Goal: Transaction & Acquisition: Purchase product/service

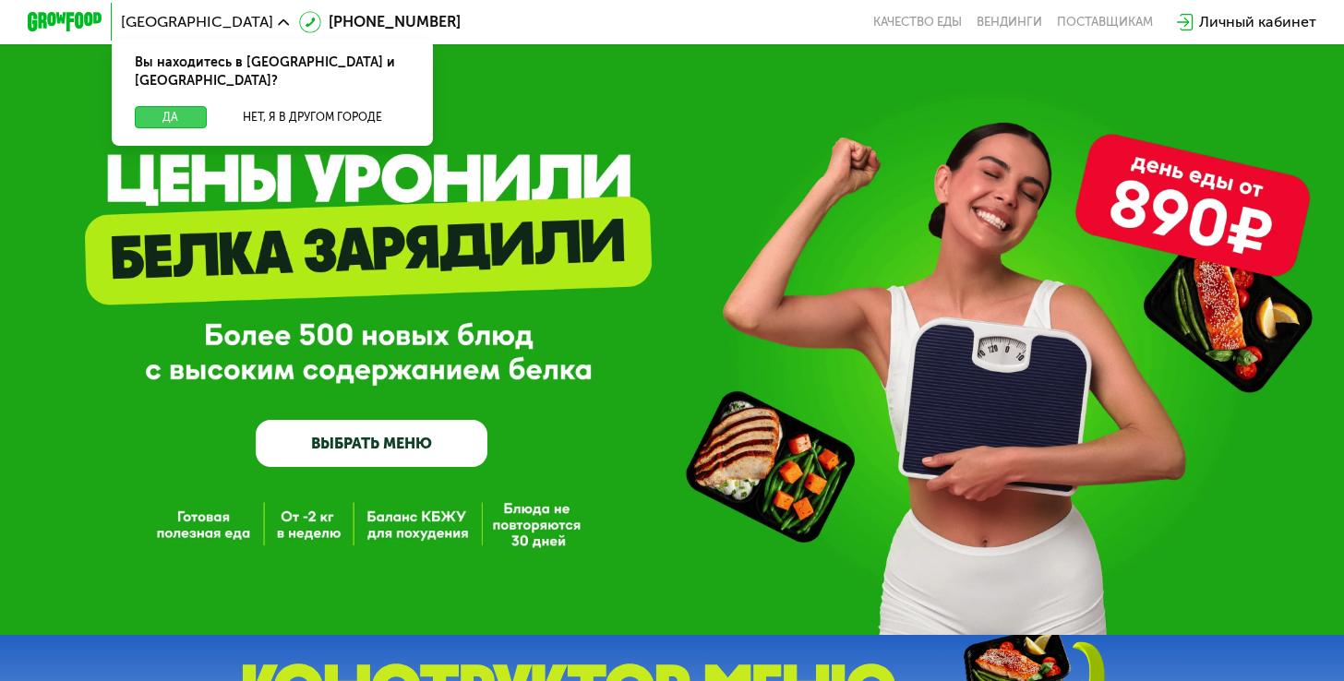
click at [173, 106] on button "Да" at bounding box center [171, 117] width 72 height 22
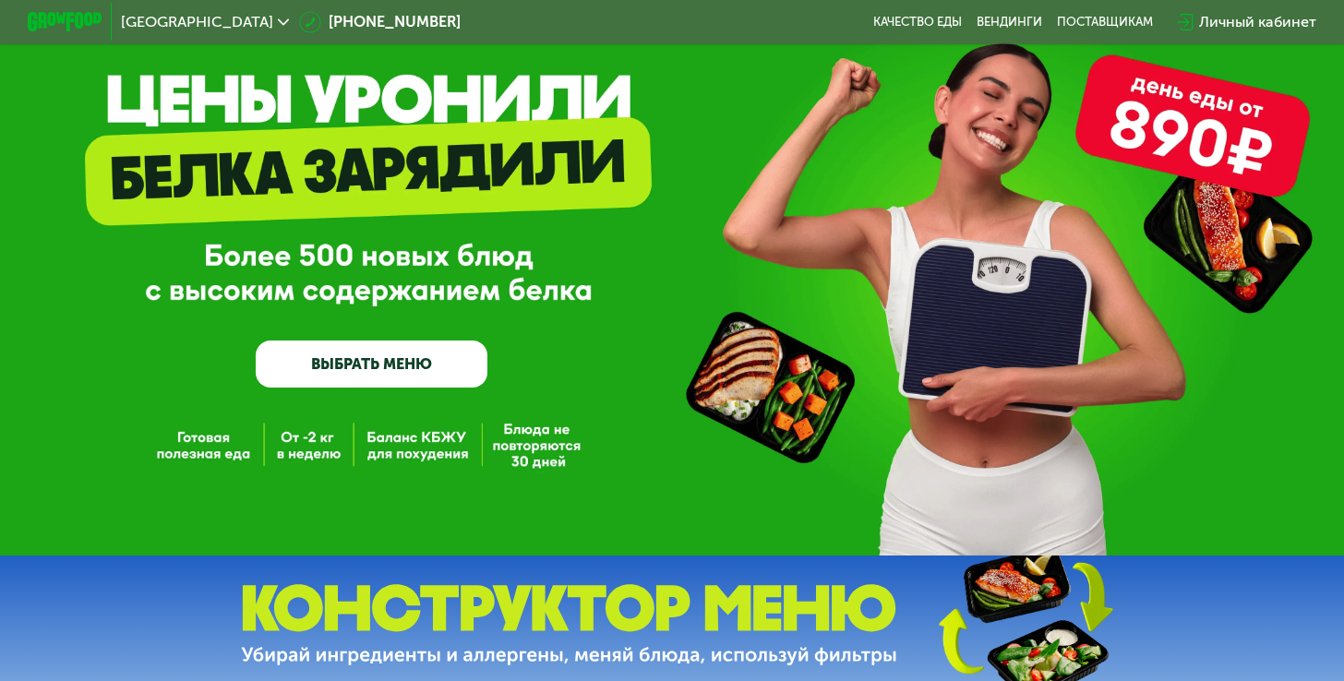
click at [389, 375] on link "ВЫБРАТЬ МЕНЮ" at bounding box center [372, 364] width 233 height 47
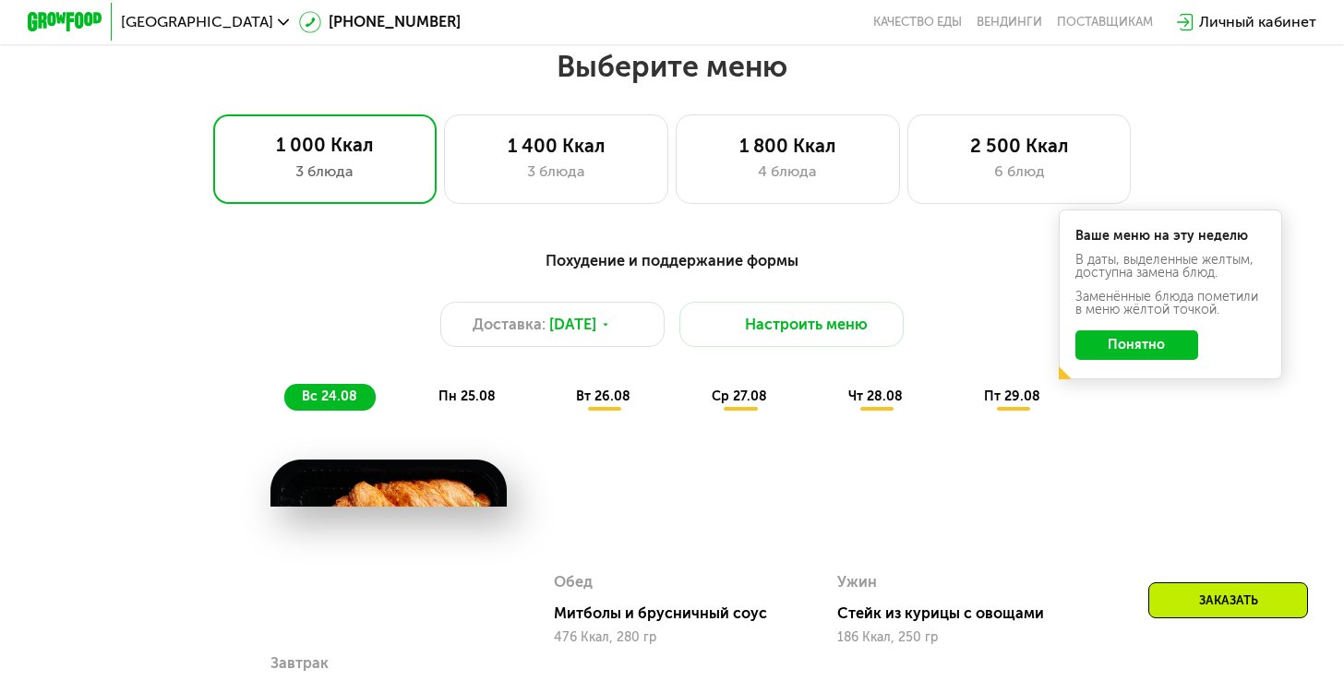
scroll to position [795, 0]
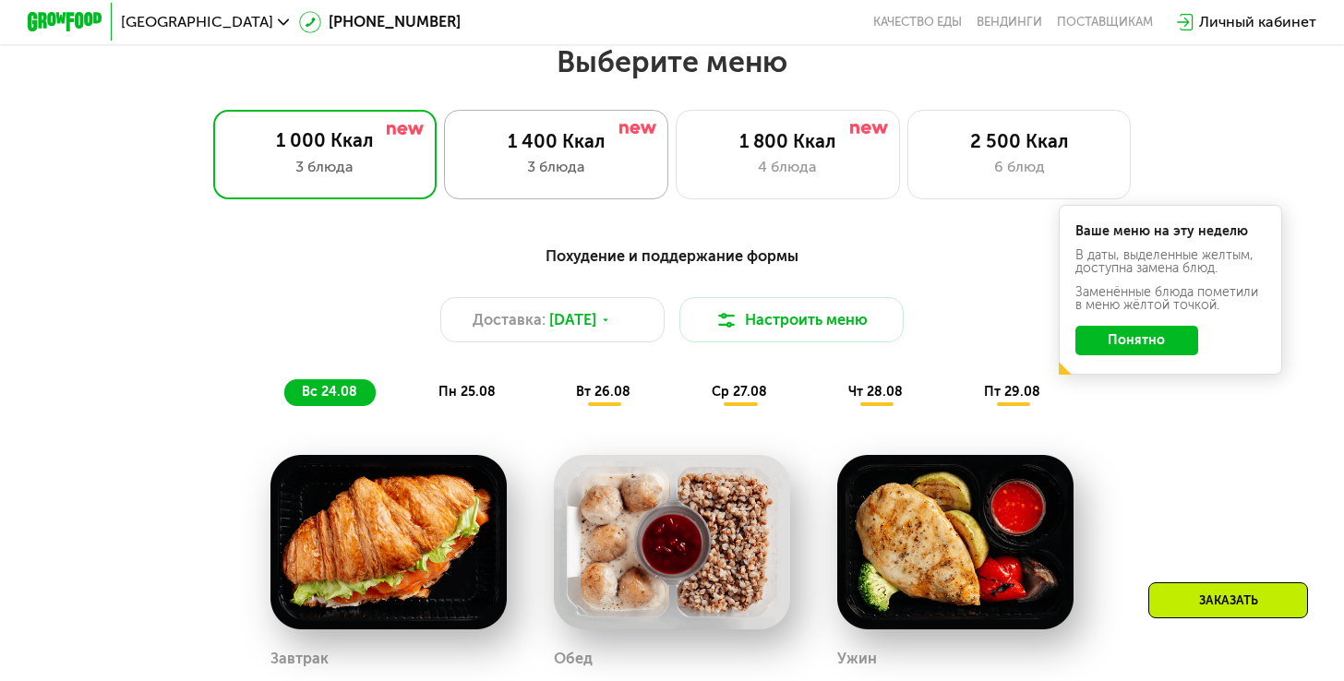
click at [631, 165] on div "3 блюда" at bounding box center [556, 167] width 185 height 22
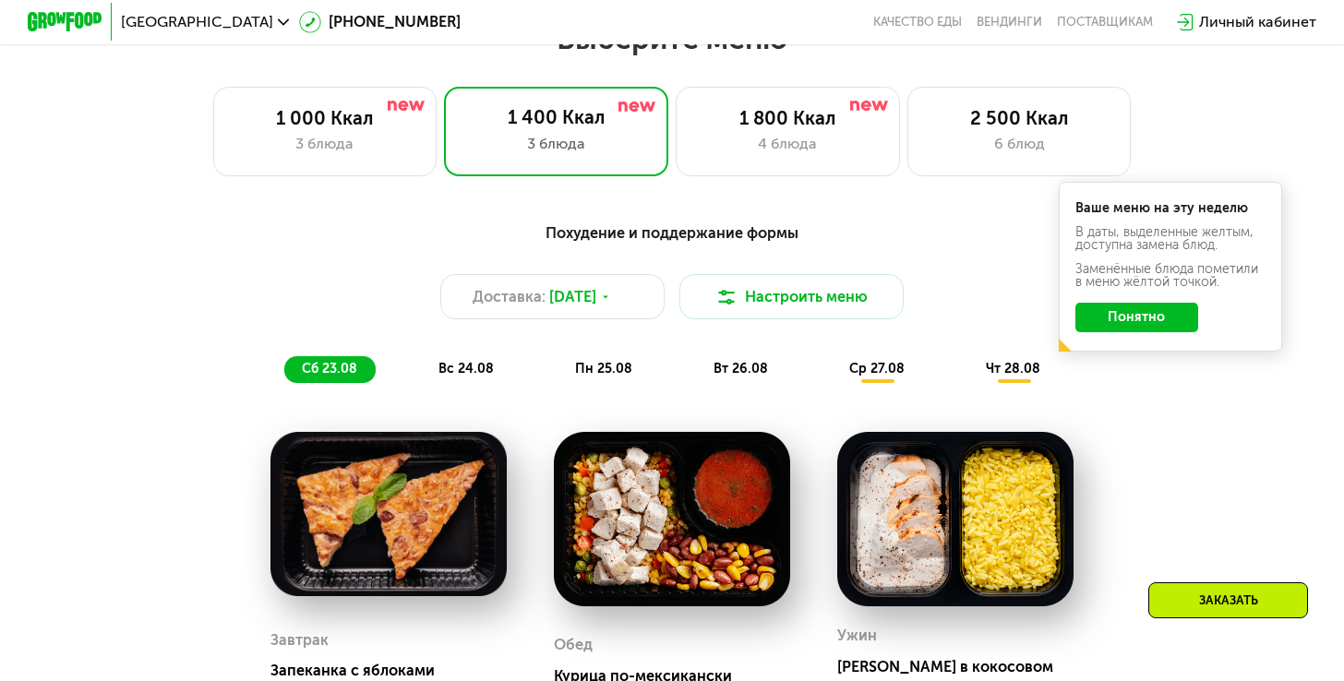
scroll to position [841, 0]
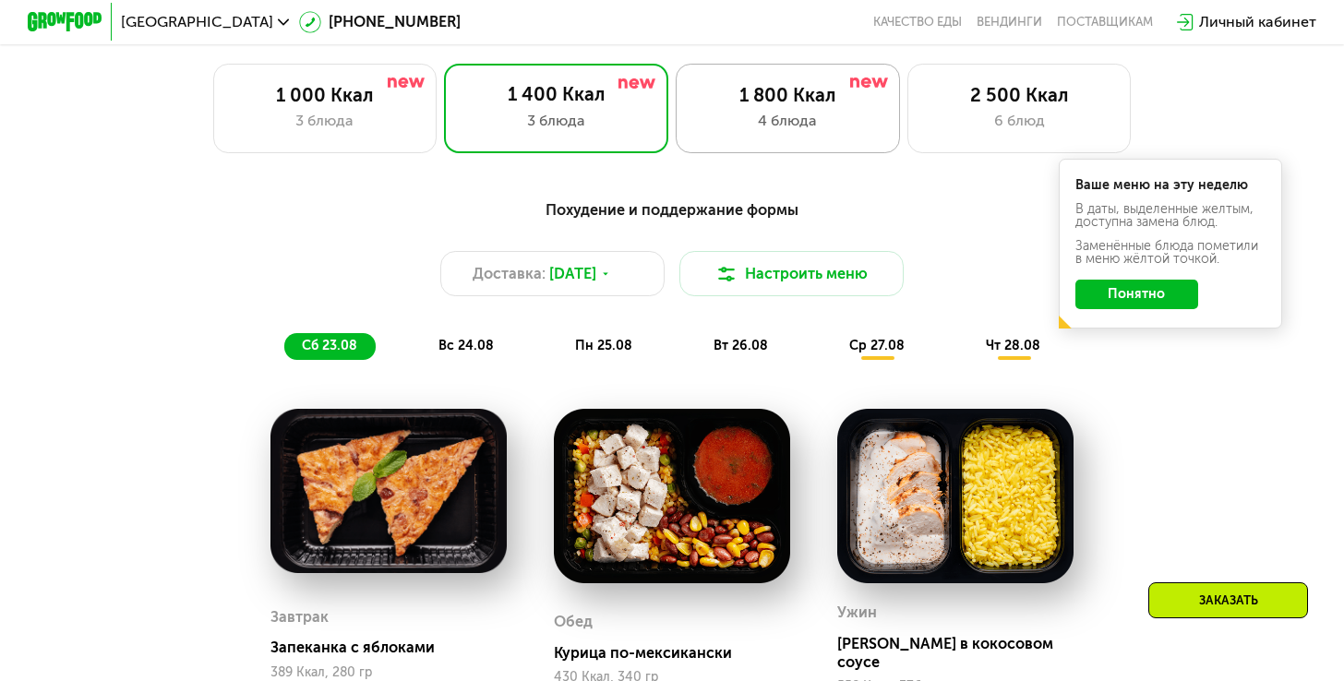
click at [752, 86] on div "1 800 Ккал" at bounding box center [787, 95] width 185 height 22
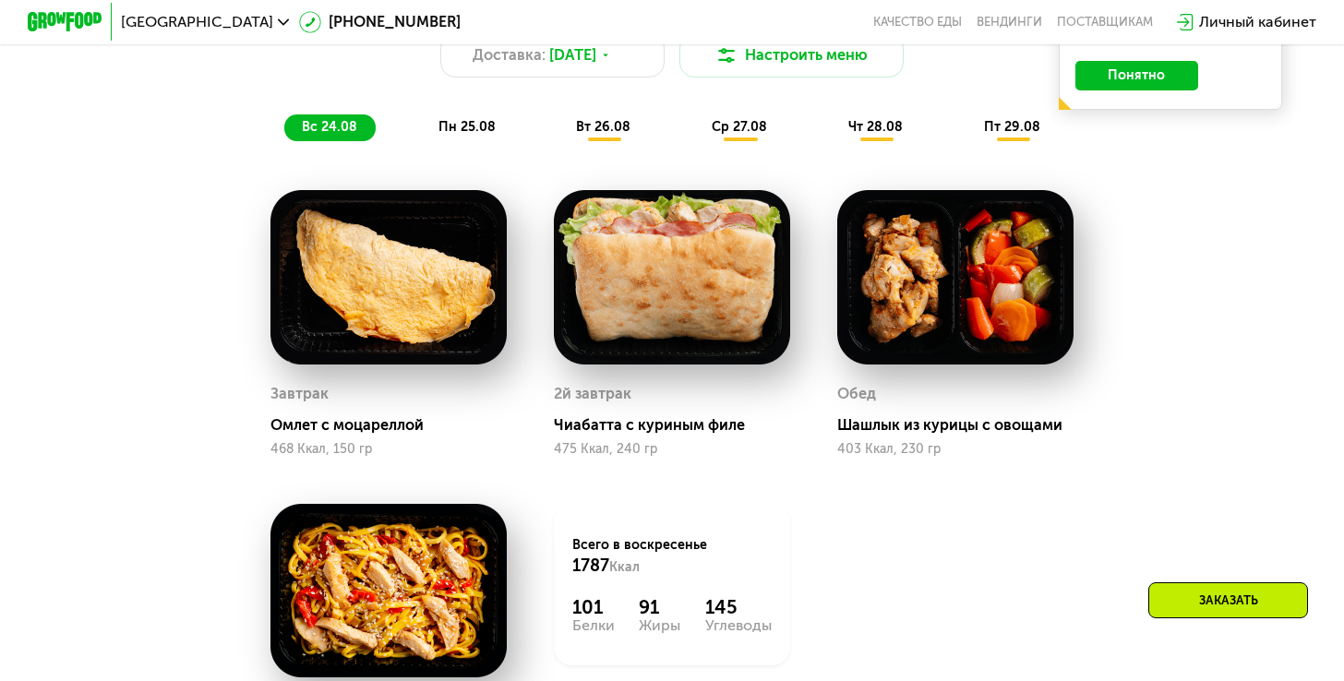
scroll to position [1087, 0]
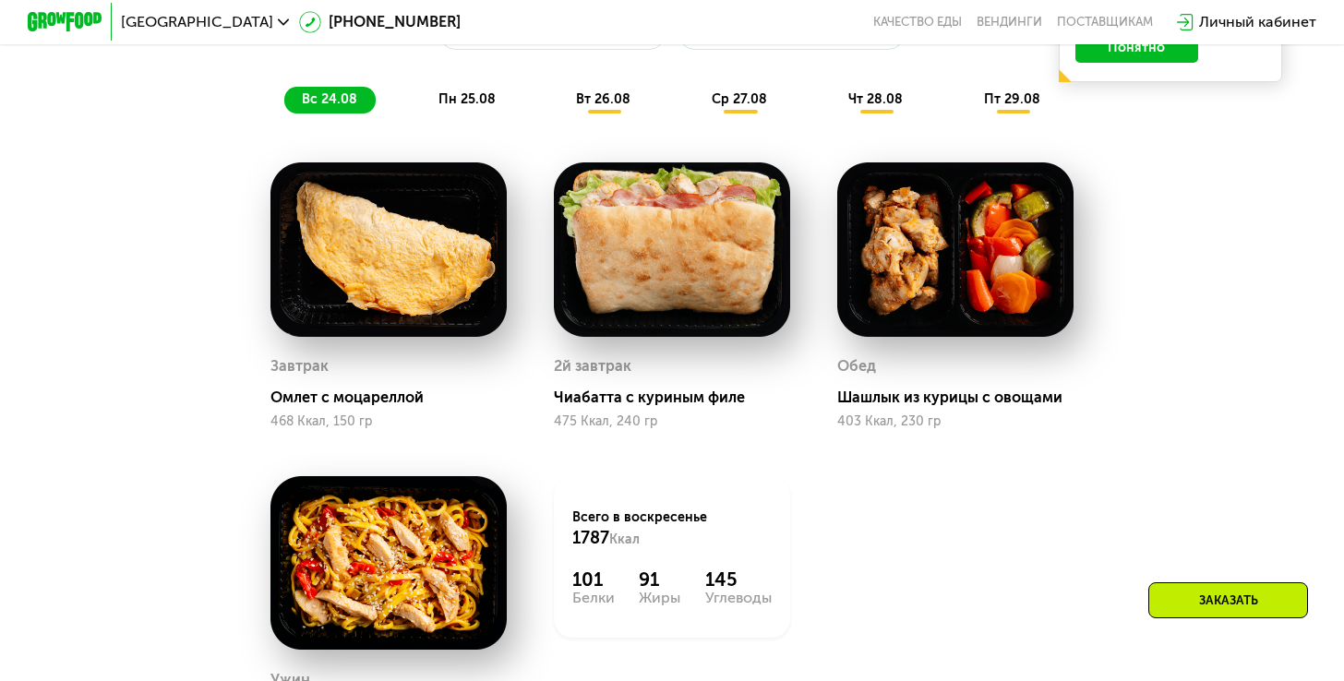
click at [474, 102] on span "пн 25.08" at bounding box center [466, 99] width 57 height 16
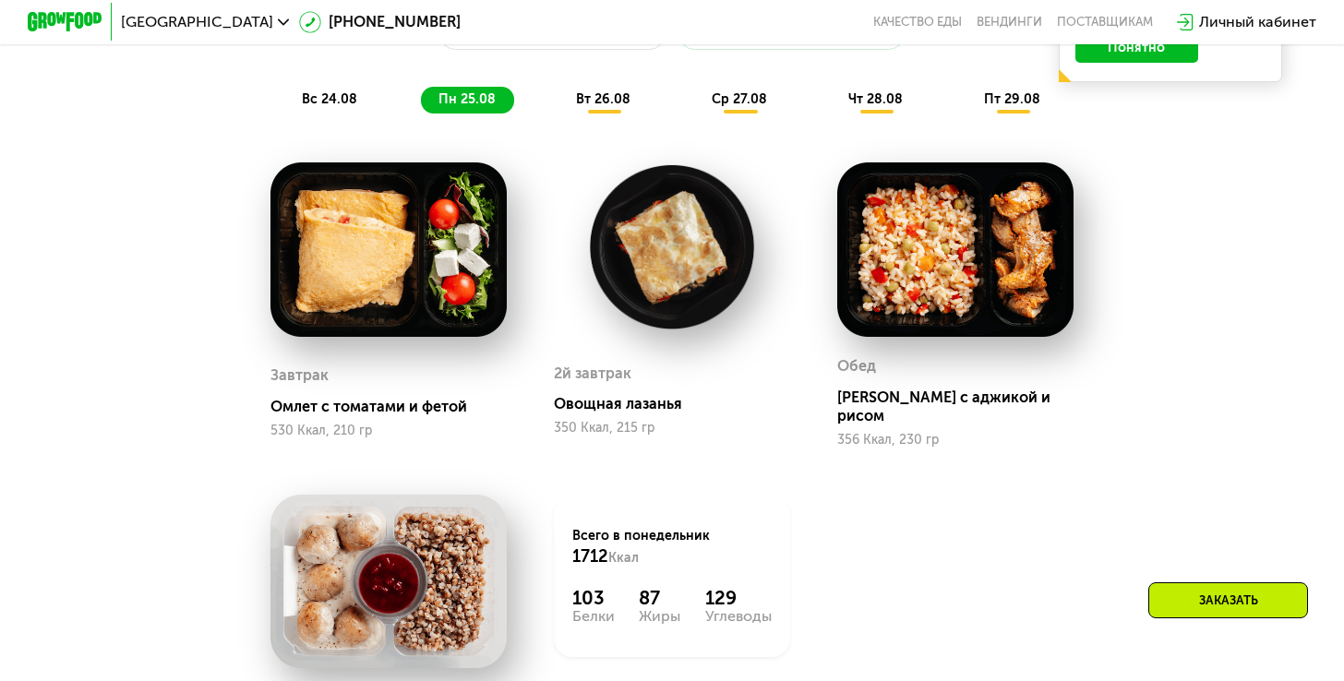
click at [582, 91] on span "вт 26.08" at bounding box center [603, 99] width 54 height 16
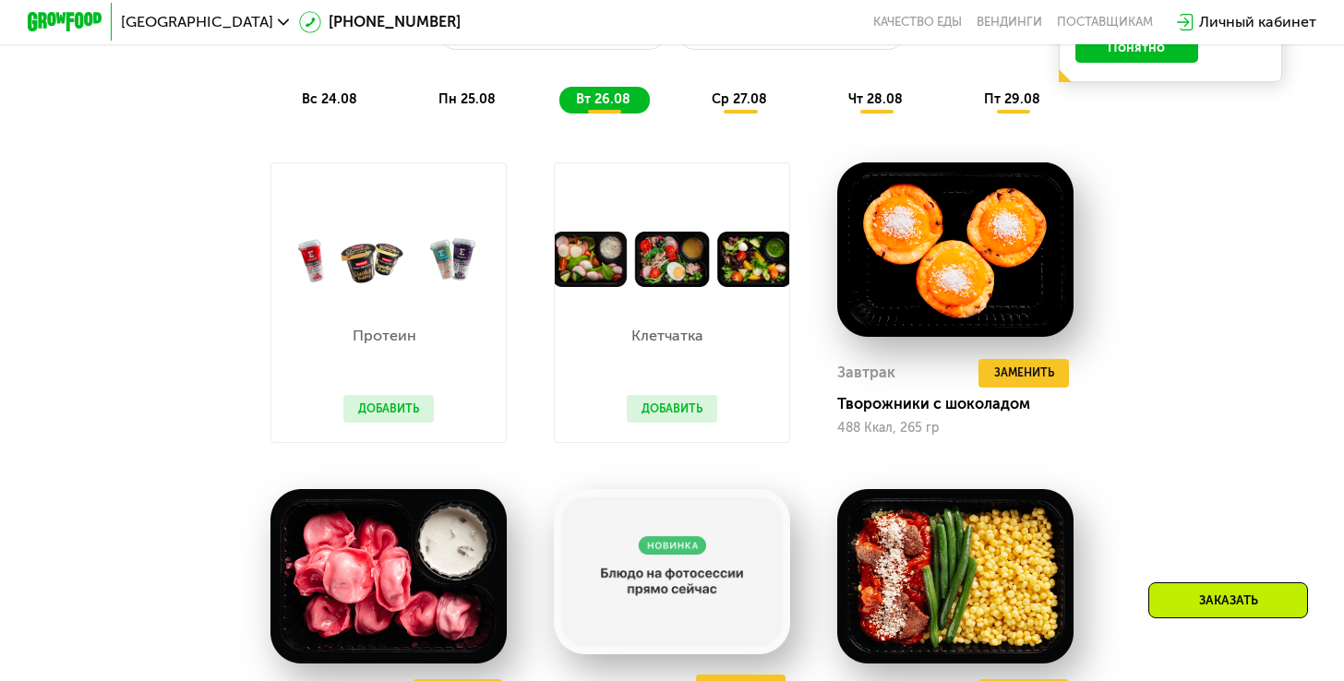
click at [738, 98] on span "ср 27.08" at bounding box center [739, 99] width 55 height 16
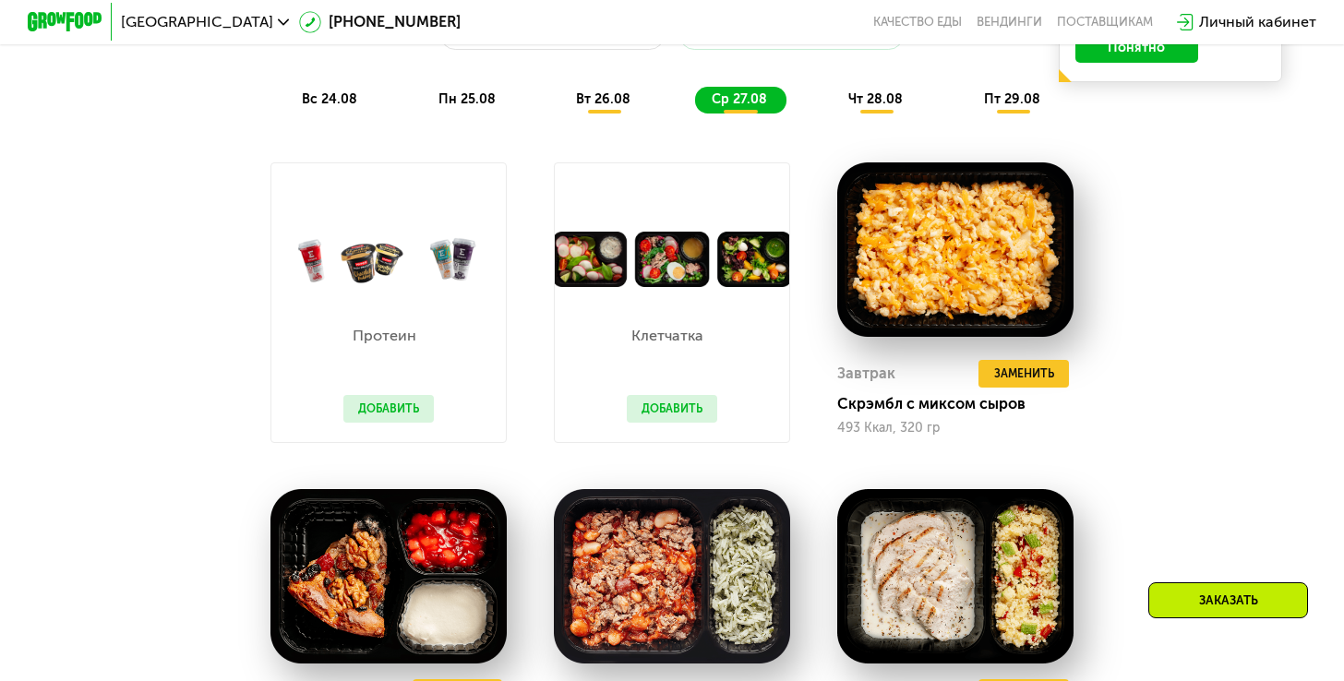
click at [875, 102] on span "чт 28.08" at bounding box center [875, 99] width 54 height 16
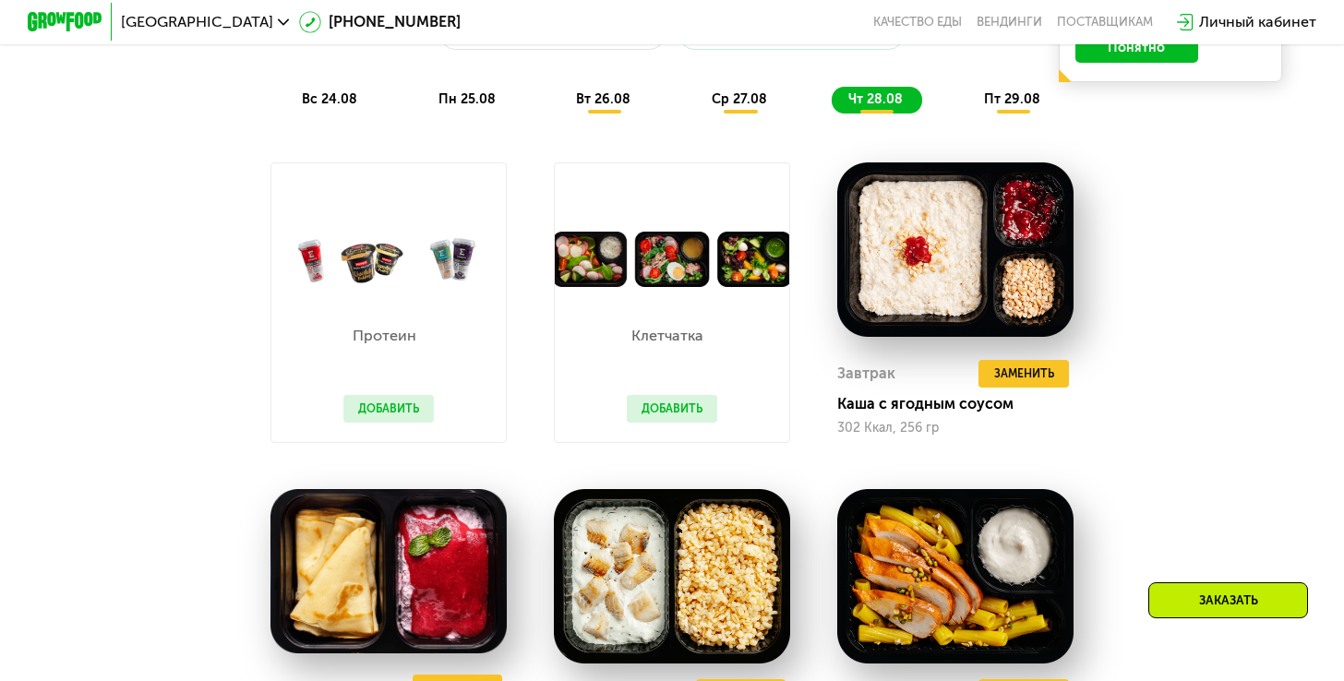
click at [1014, 100] on span "пт 29.08" at bounding box center [1012, 99] width 56 height 16
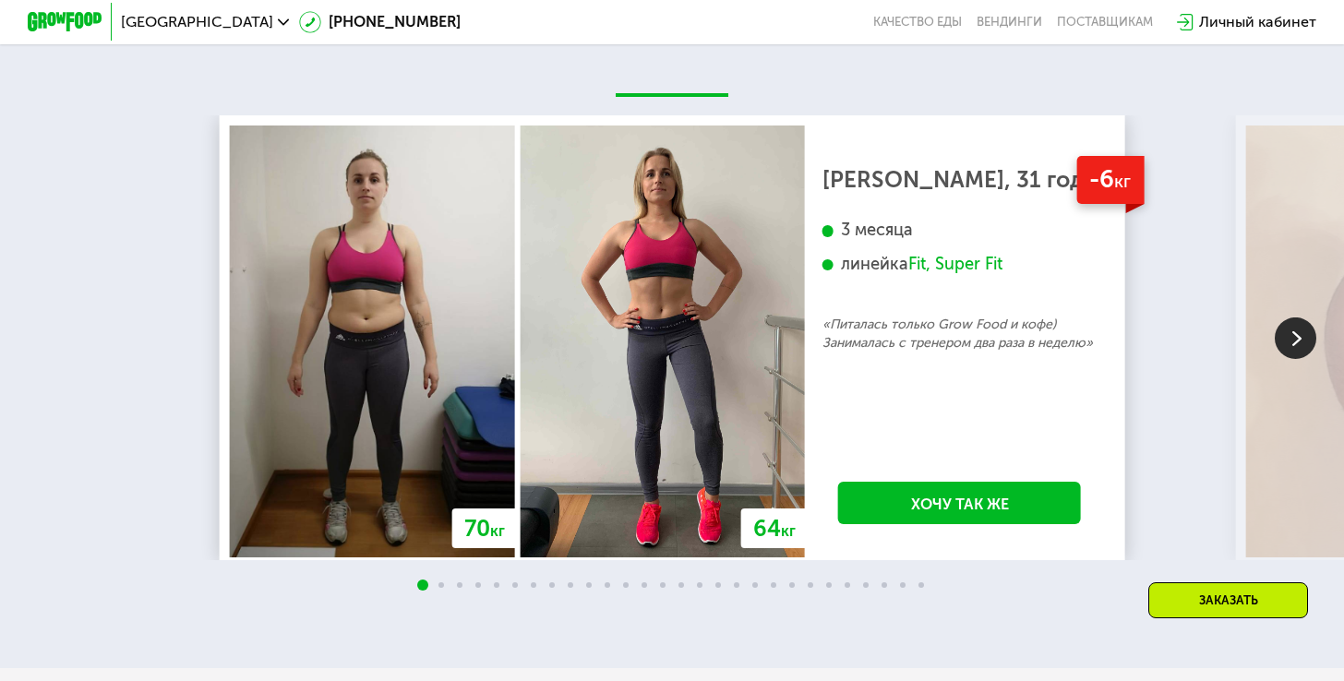
scroll to position [3426, 0]
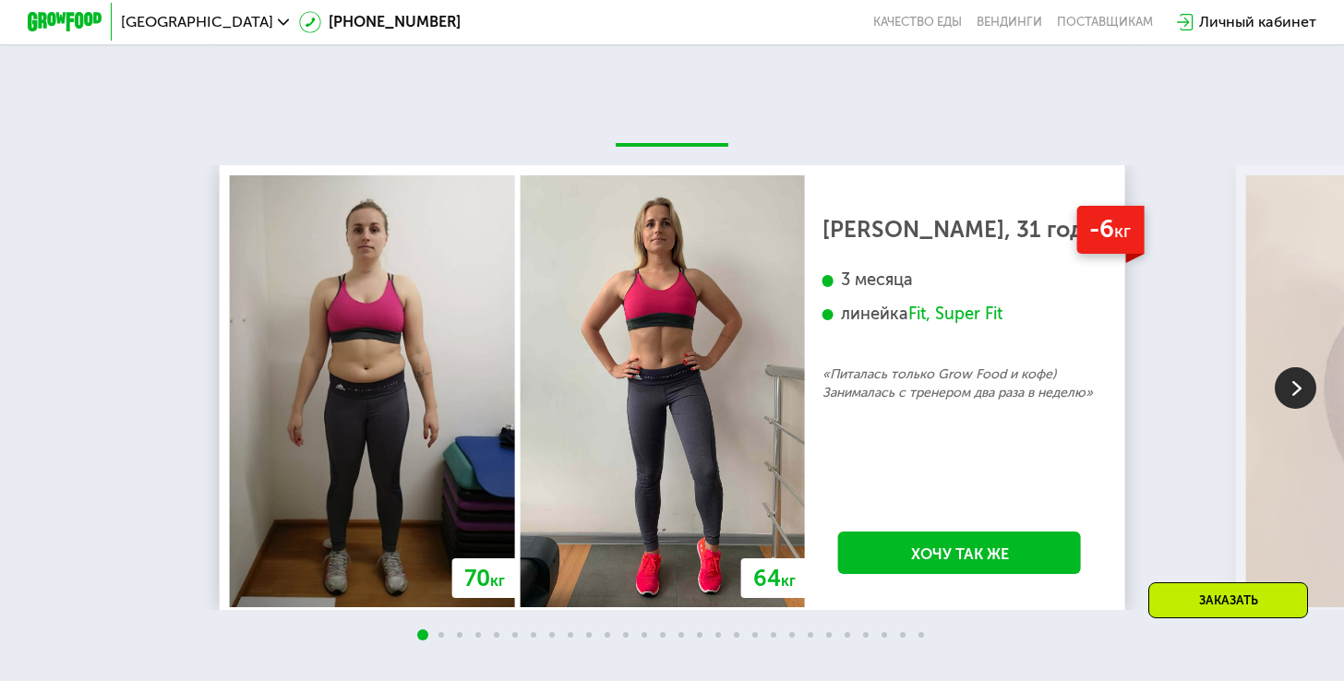
click at [1294, 371] on img at bounding box center [1296, 388] width 42 height 42
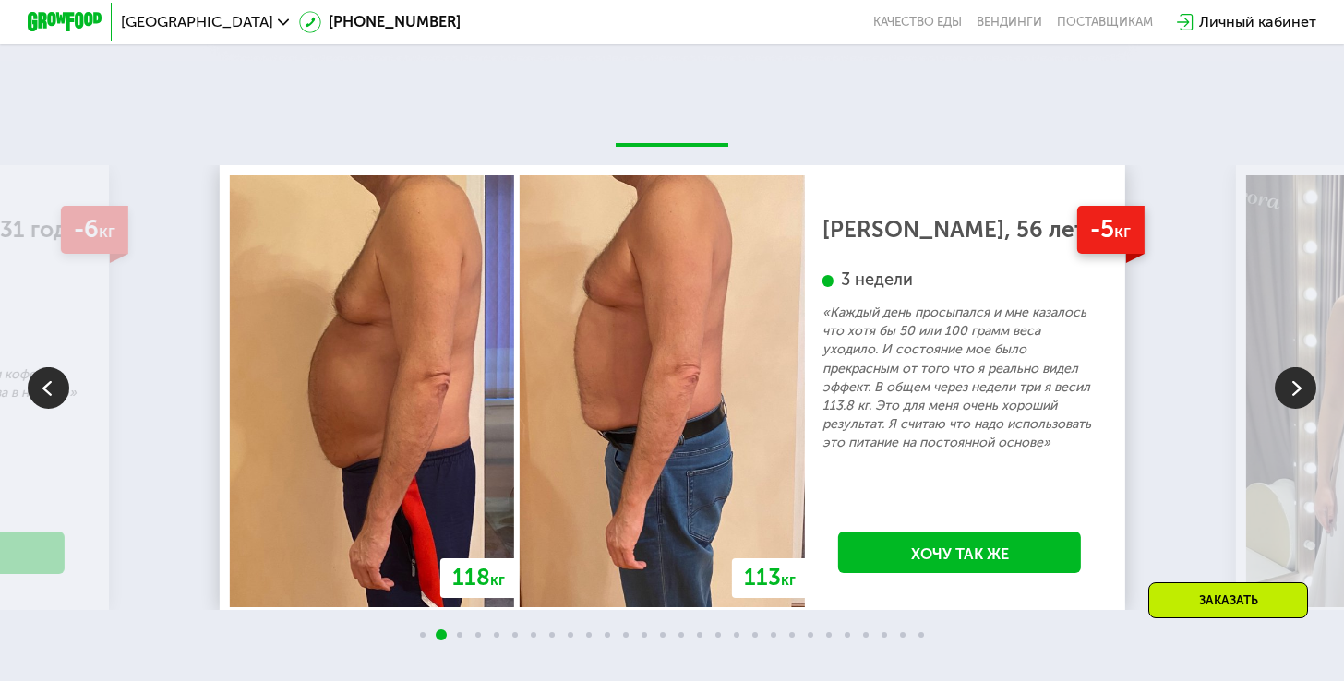
click at [1294, 371] on img at bounding box center [1296, 388] width 42 height 42
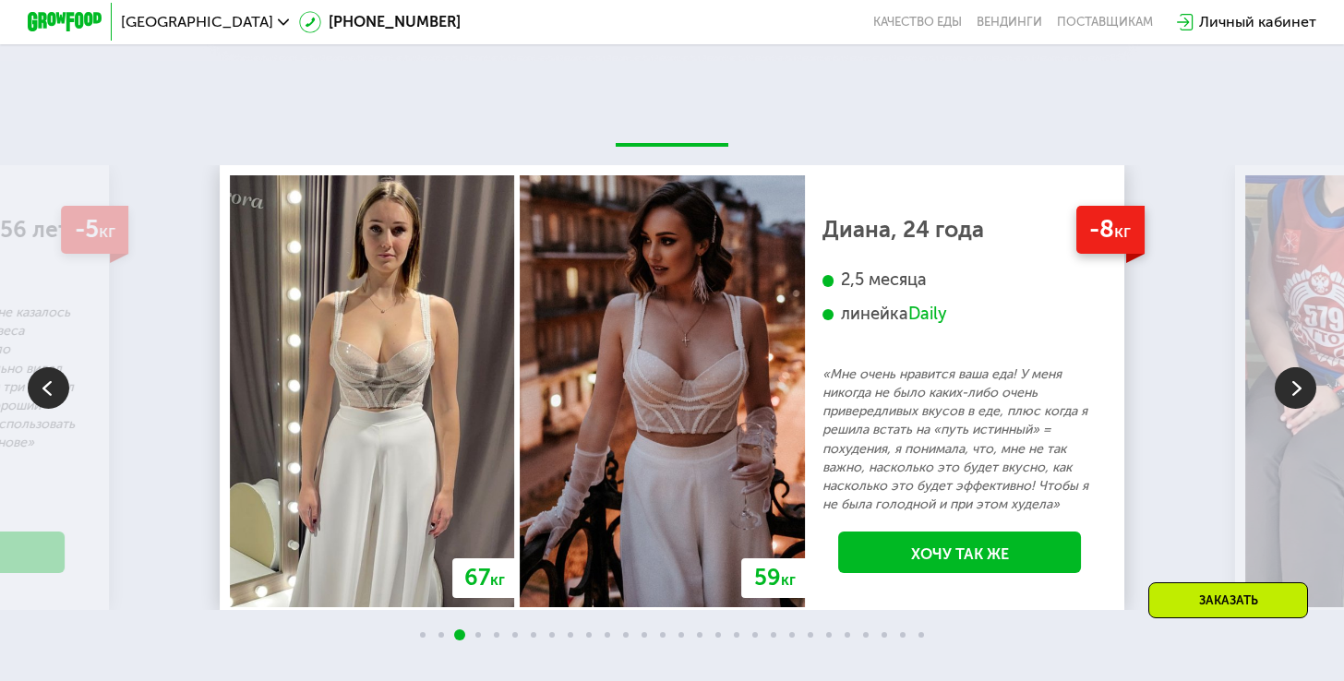
click at [1294, 371] on img at bounding box center [1296, 388] width 42 height 42
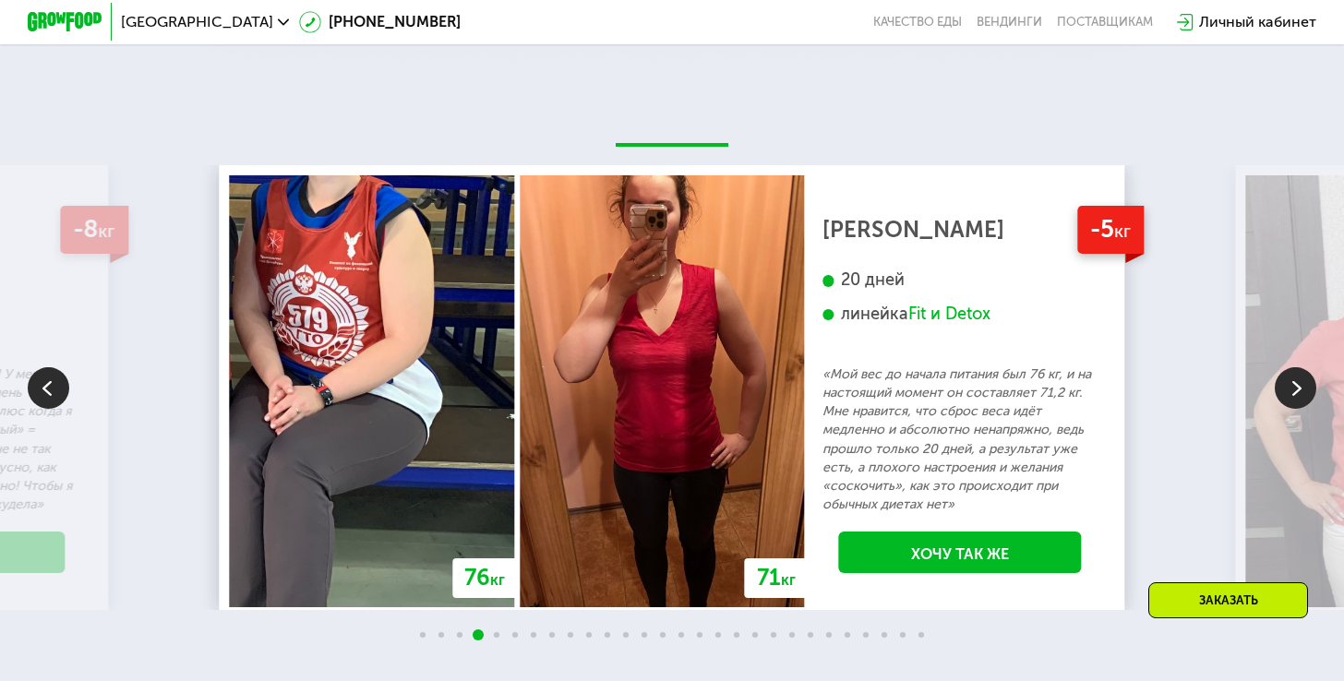
click at [1294, 371] on img at bounding box center [1296, 388] width 42 height 42
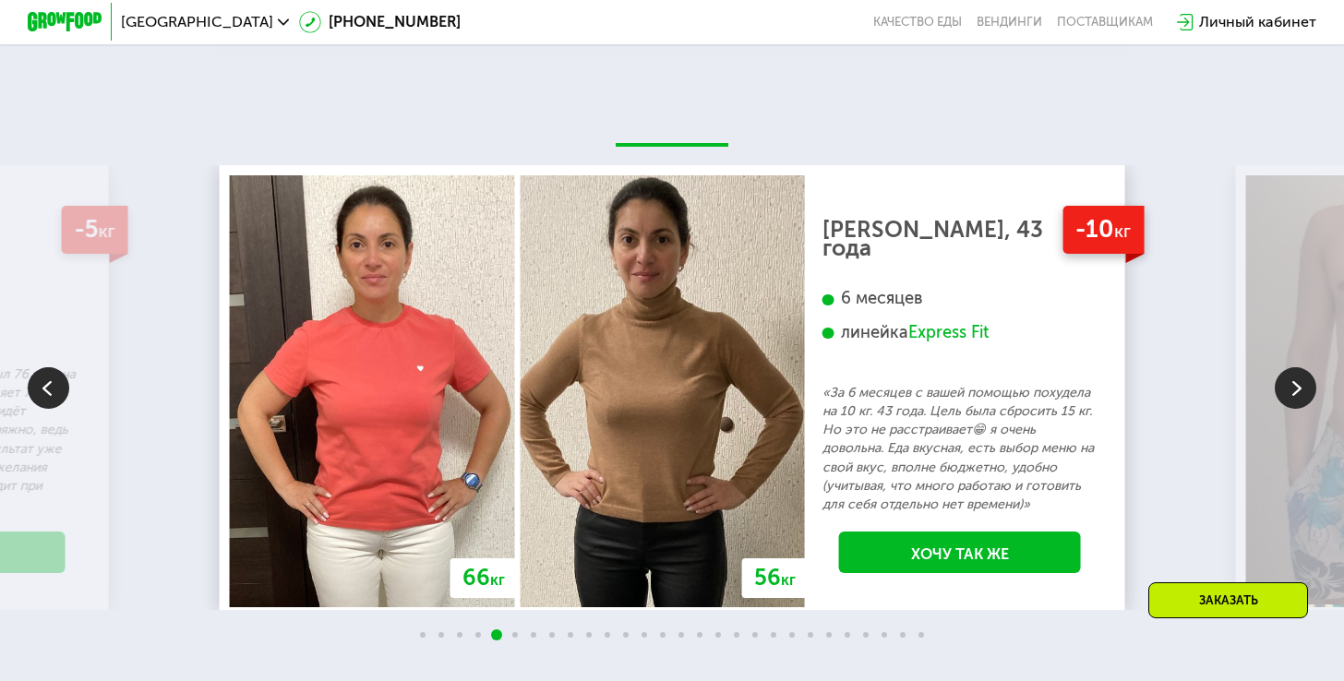
click at [1294, 371] on img at bounding box center [1296, 388] width 42 height 42
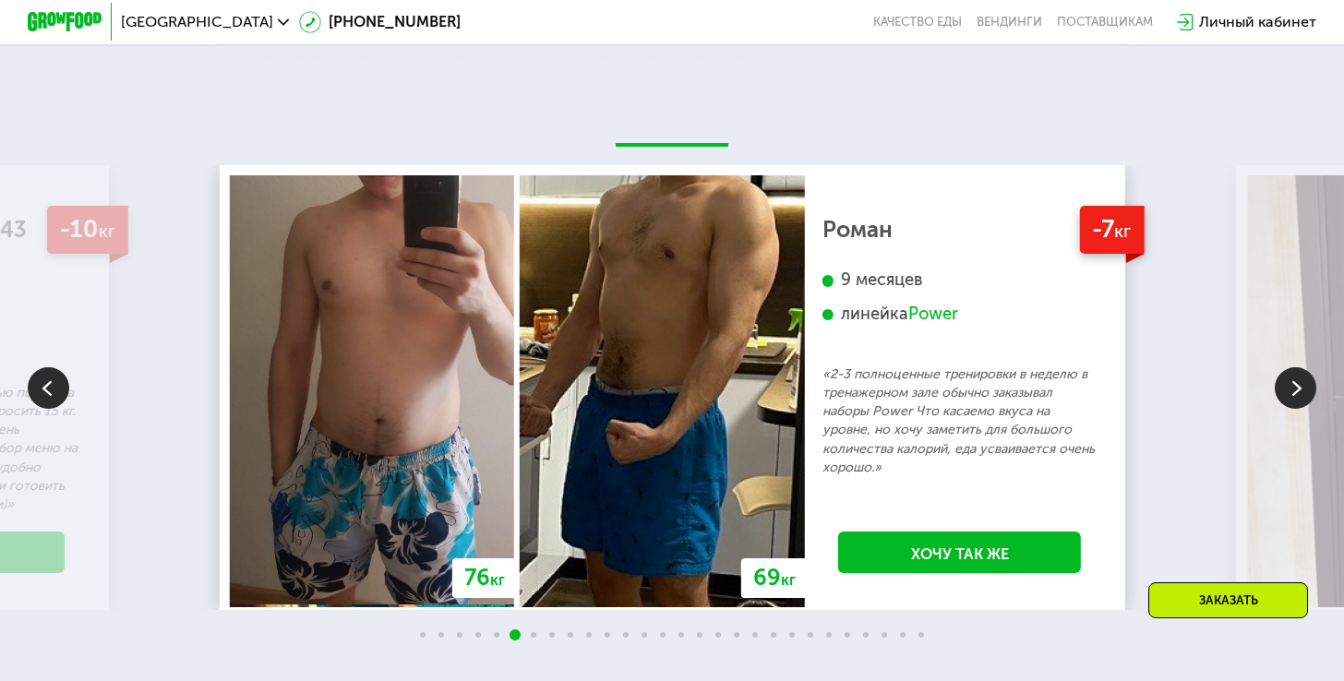
click at [1294, 371] on img at bounding box center [1296, 388] width 42 height 42
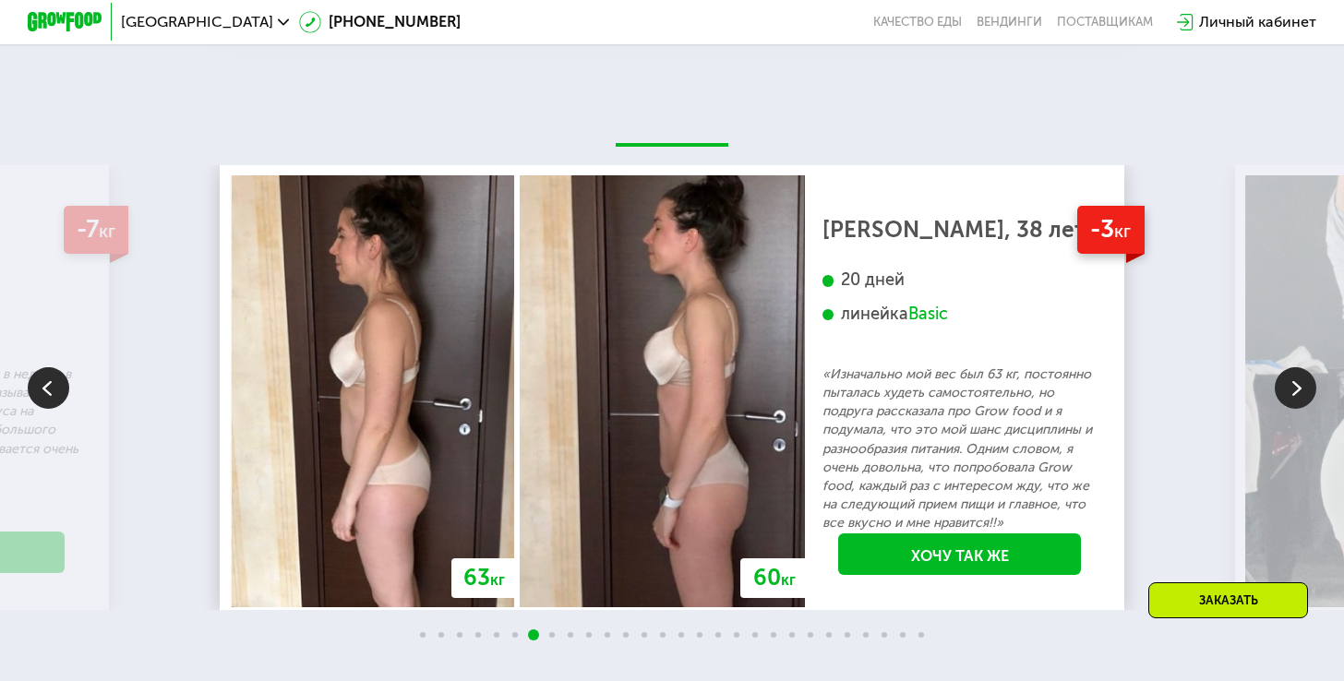
click at [1294, 371] on img at bounding box center [1296, 388] width 42 height 42
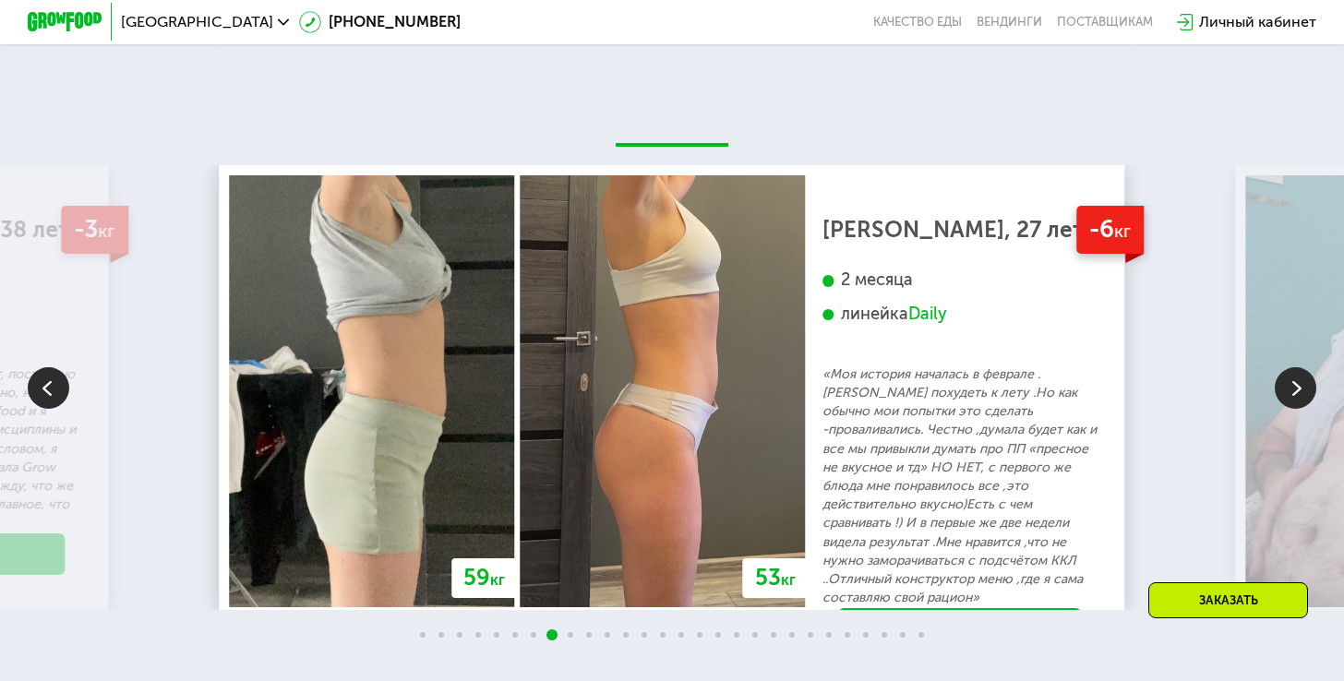
click at [1294, 369] on img at bounding box center [1296, 388] width 42 height 42
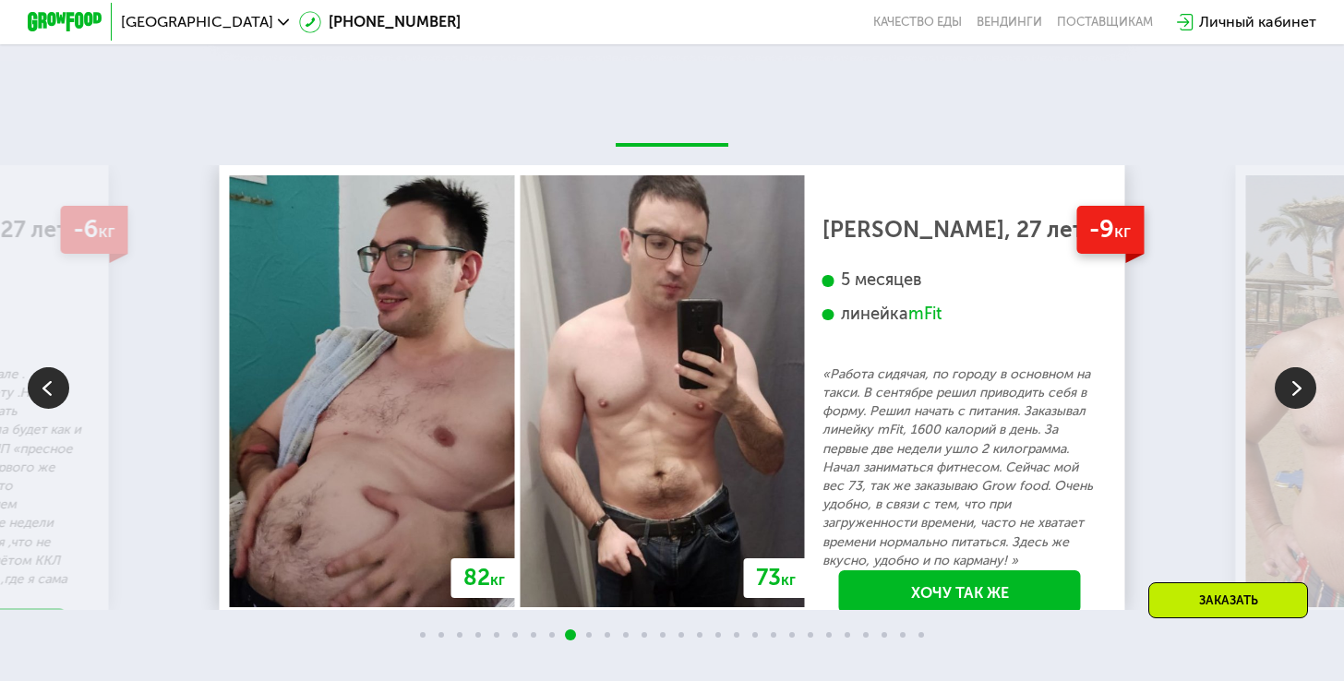
click at [1293, 367] on img at bounding box center [1296, 388] width 42 height 42
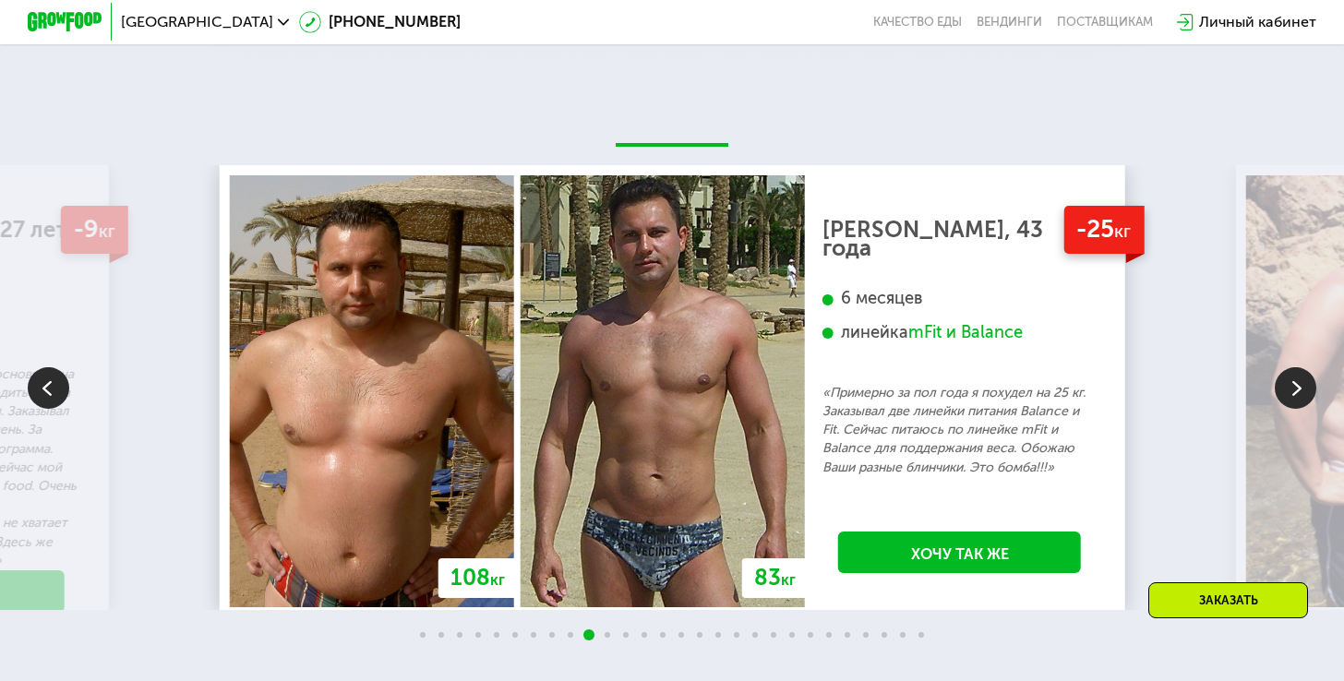
click at [83, 22] on img at bounding box center [65, 21] width 74 height 19
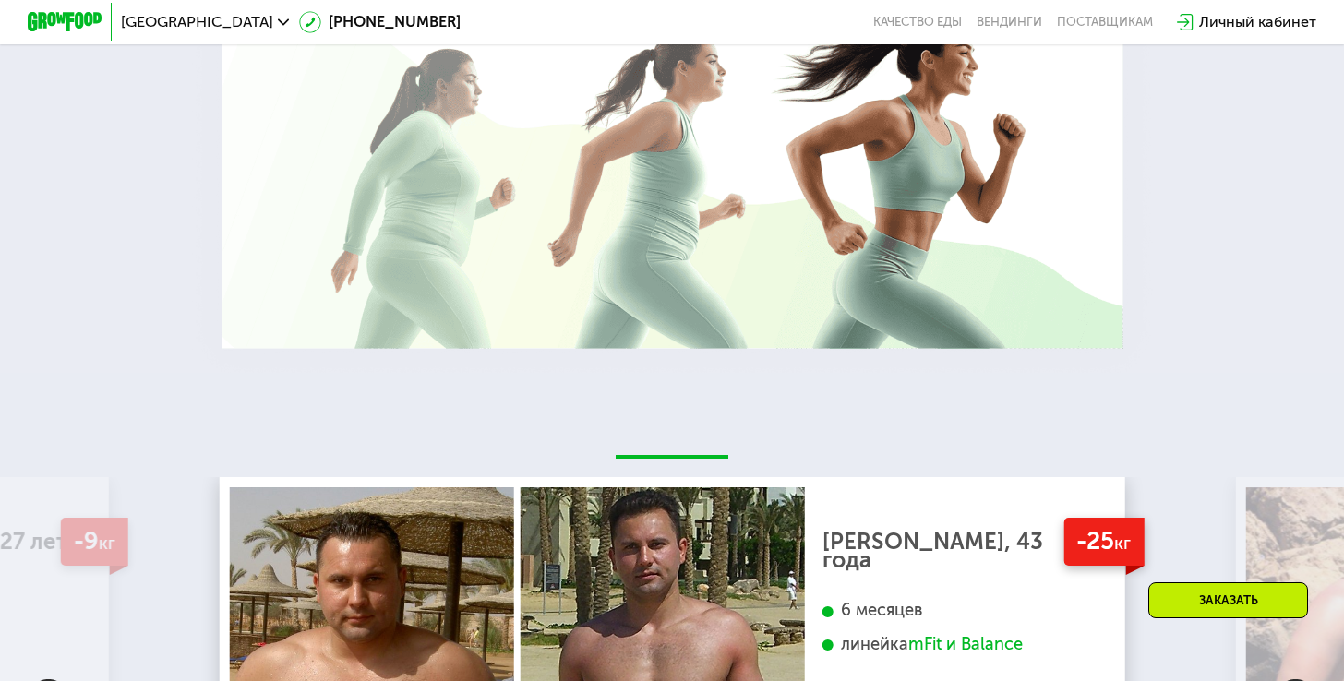
scroll to position [3035, 0]
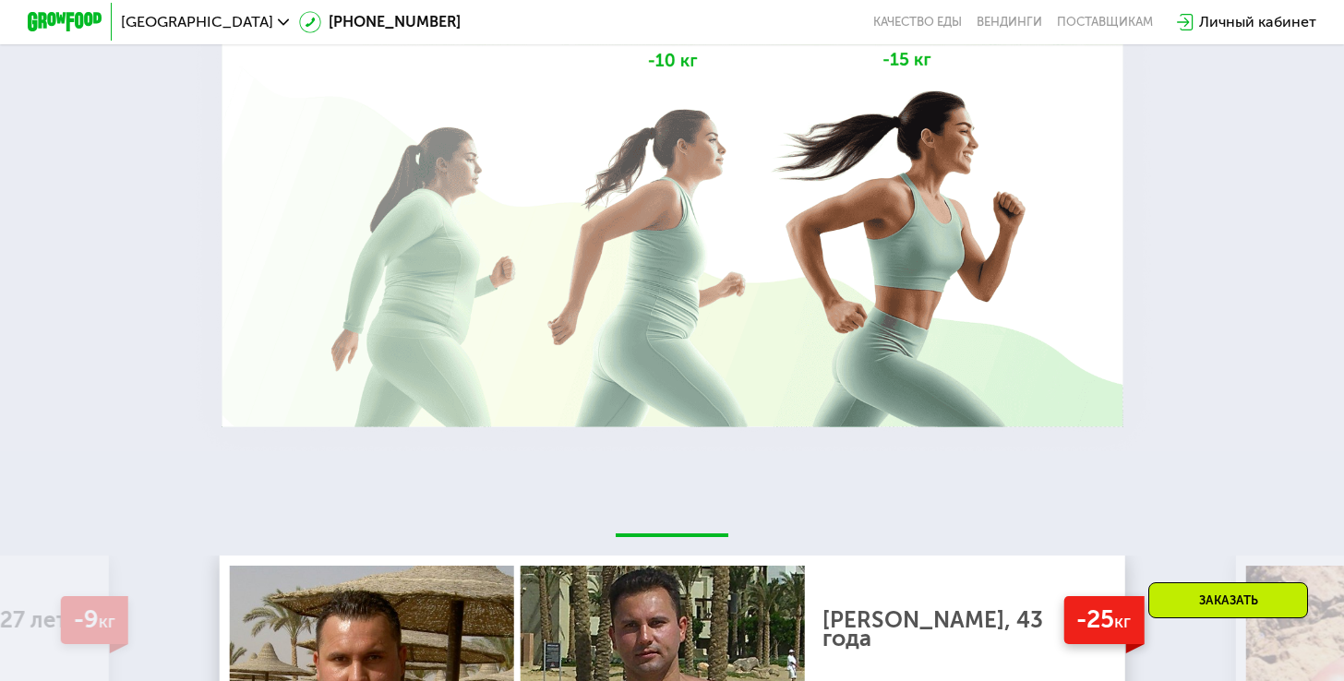
click at [72, 29] on img at bounding box center [65, 21] width 74 height 19
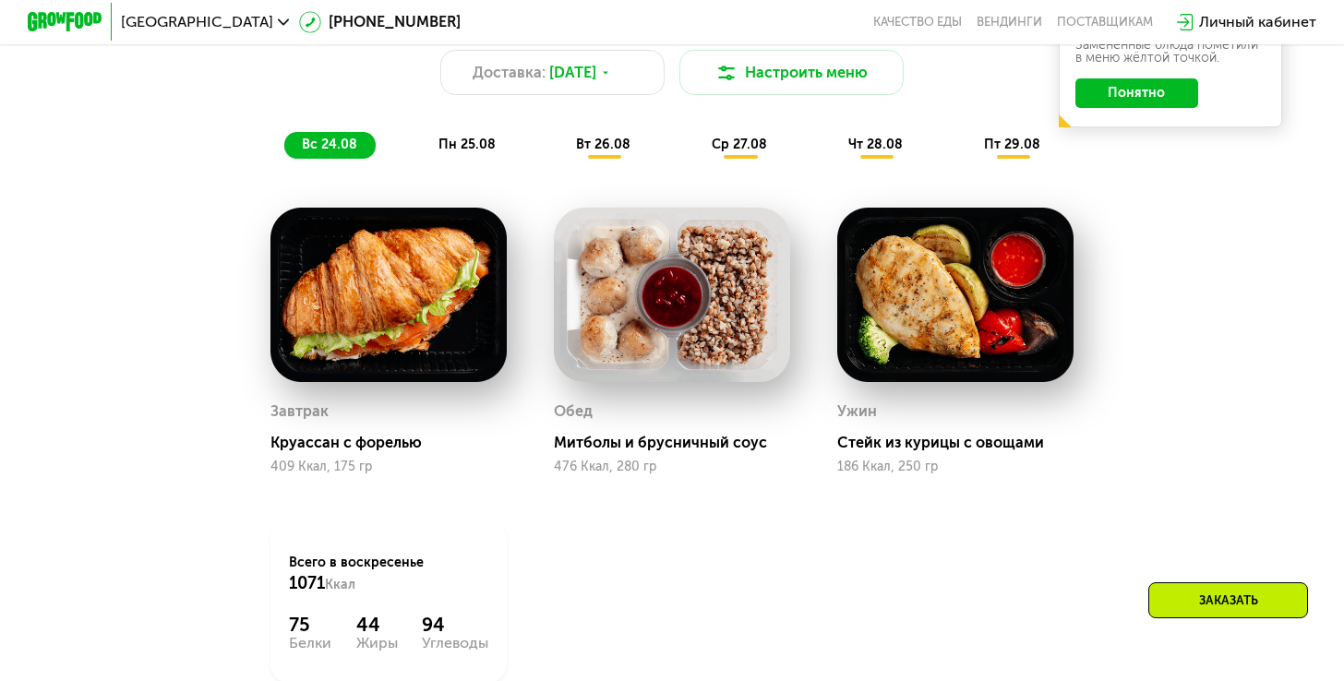
scroll to position [1064, 0]
